Goal: Navigation & Orientation: Find specific page/section

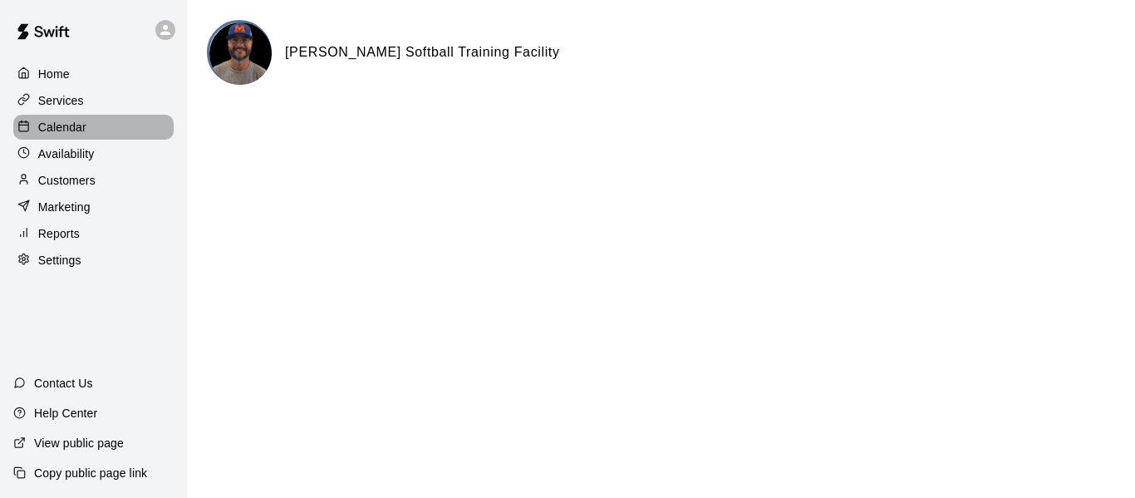
click at [38, 125] on p "Calendar" at bounding box center [62, 127] width 48 height 17
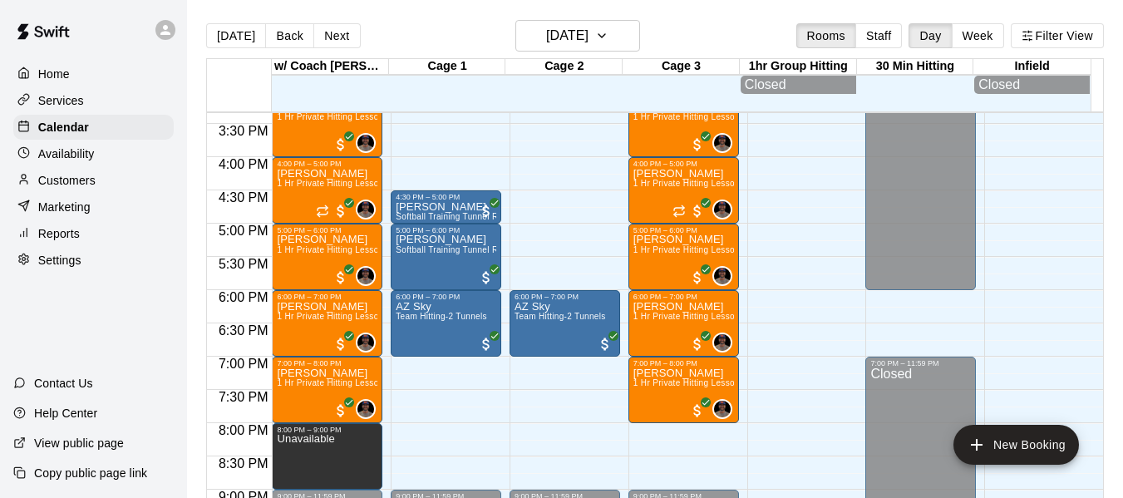
scroll to position [1020, 0]
click at [107, 158] on div "Availability" at bounding box center [93, 153] width 160 height 25
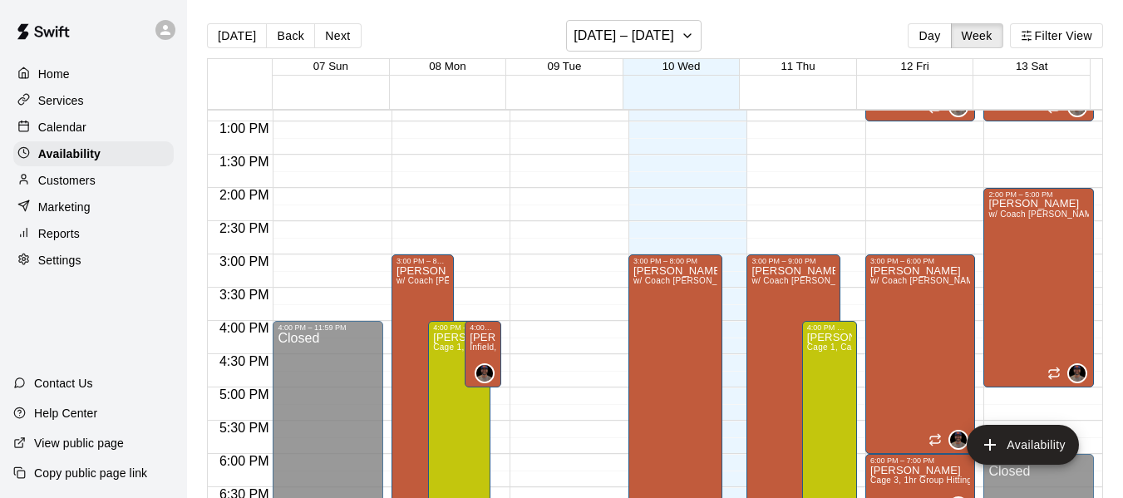
scroll to position [854, 0]
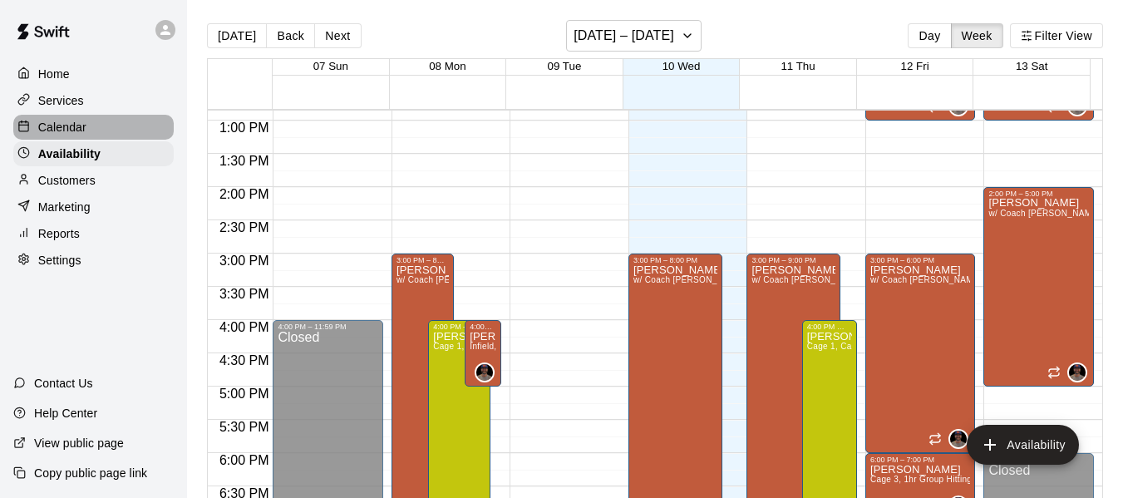
click at [91, 129] on div "Calendar" at bounding box center [93, 127] width 160 height 25
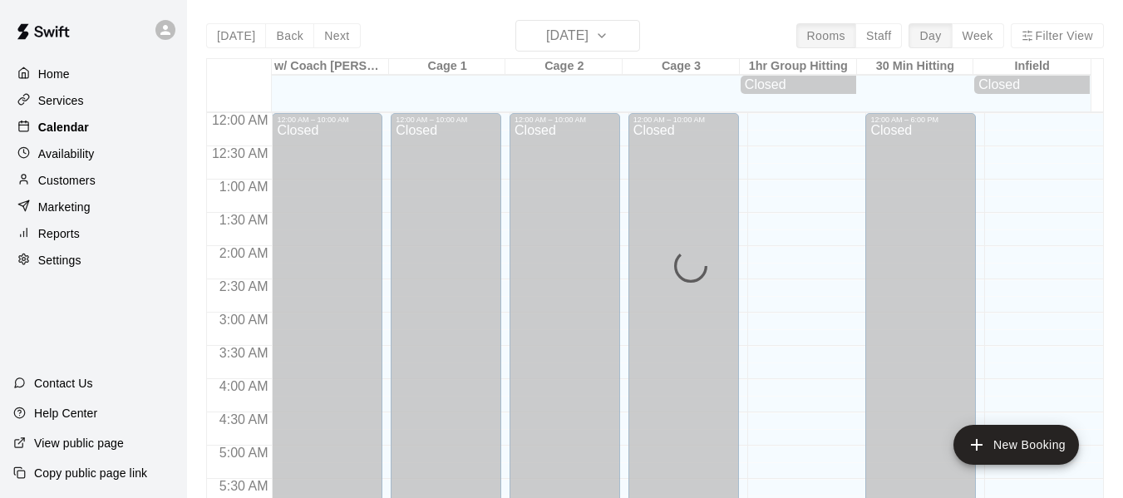
scroll to position [688, 0]
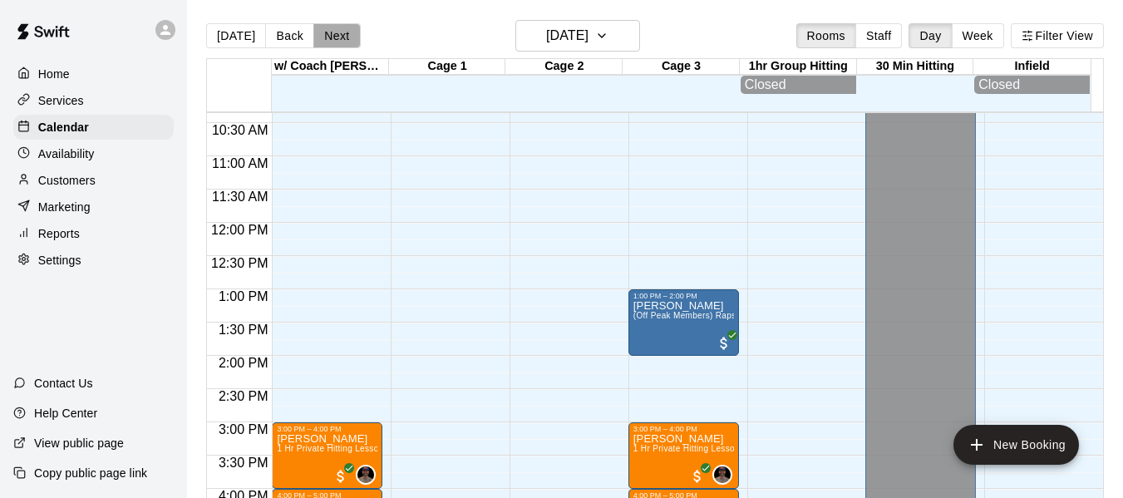
click at [341, 40] on button "Next" at bounding box center [336, 35] width 47 height 25
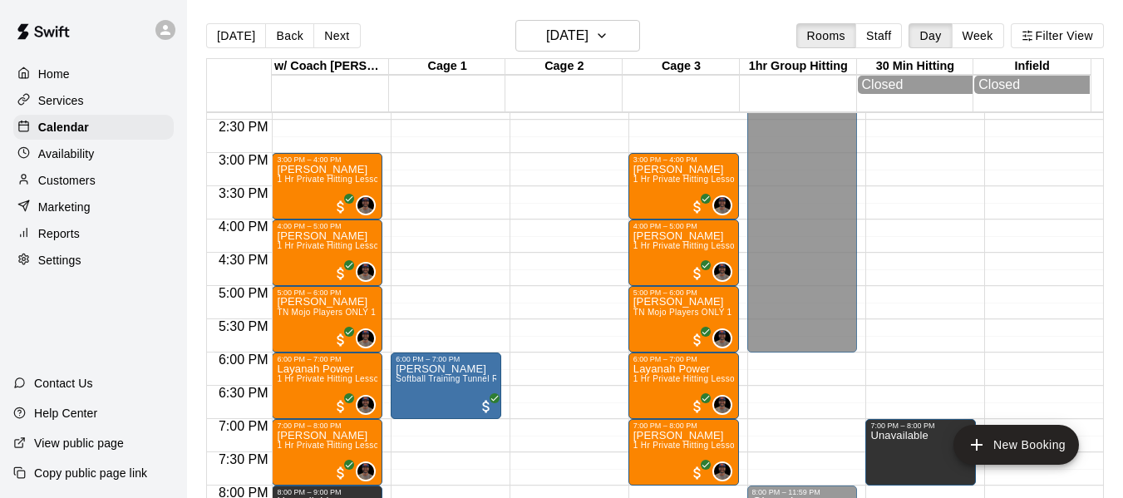
scroll to position [993, 0]
